Goal: Download file/media

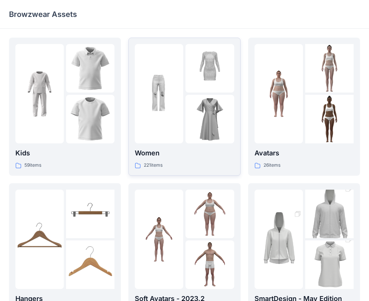
click at [180, 124] on div at bounding box center [159, 93] width 48 height 99
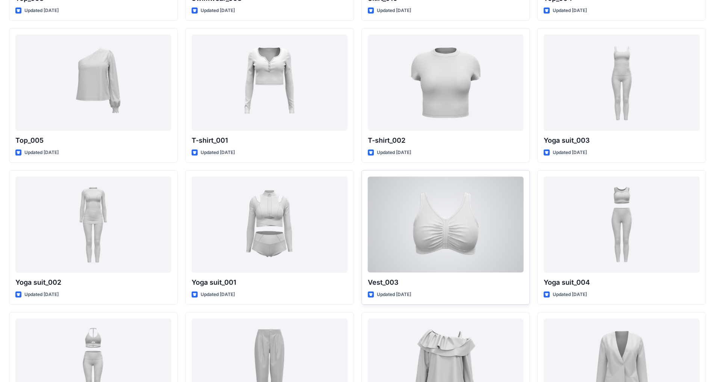
scroll to position [3300, 0]
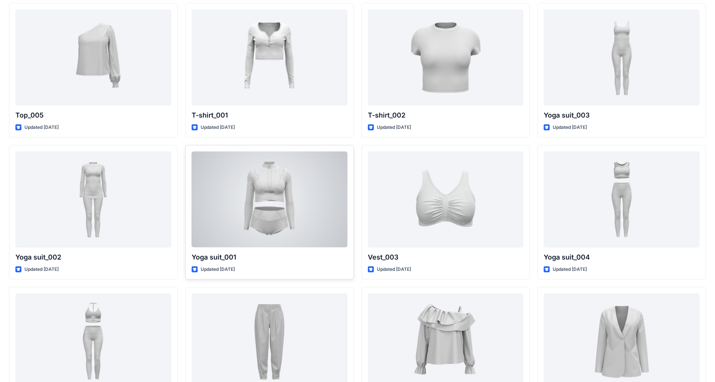
click at [331, 198] on div at bounding box center [270, 199] width 156 height 96
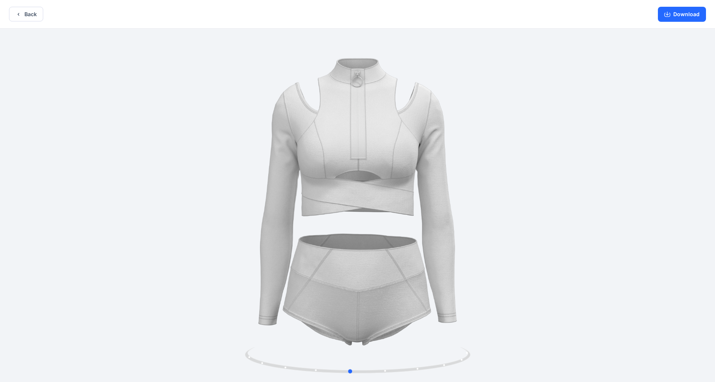
drag, startPoint x: 512, startPoint y: 226, endPoint x: 504, endPoint y: 222, distance: 8.2
click at [375, 222] on div at bounding box center [357, 206] width 715 height 355
click at [375, 14] on button "Download" at bounding box center [682, 14] width 48 height 15
